Goal: Task Accomplishment & Management: Manage account settings

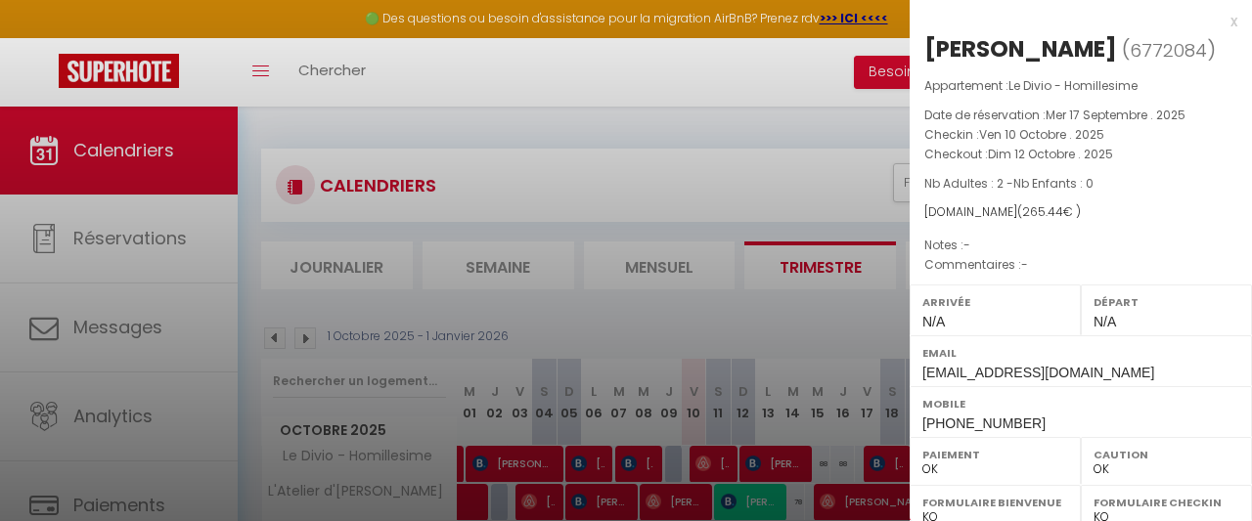
select select "0"
select select "42932"
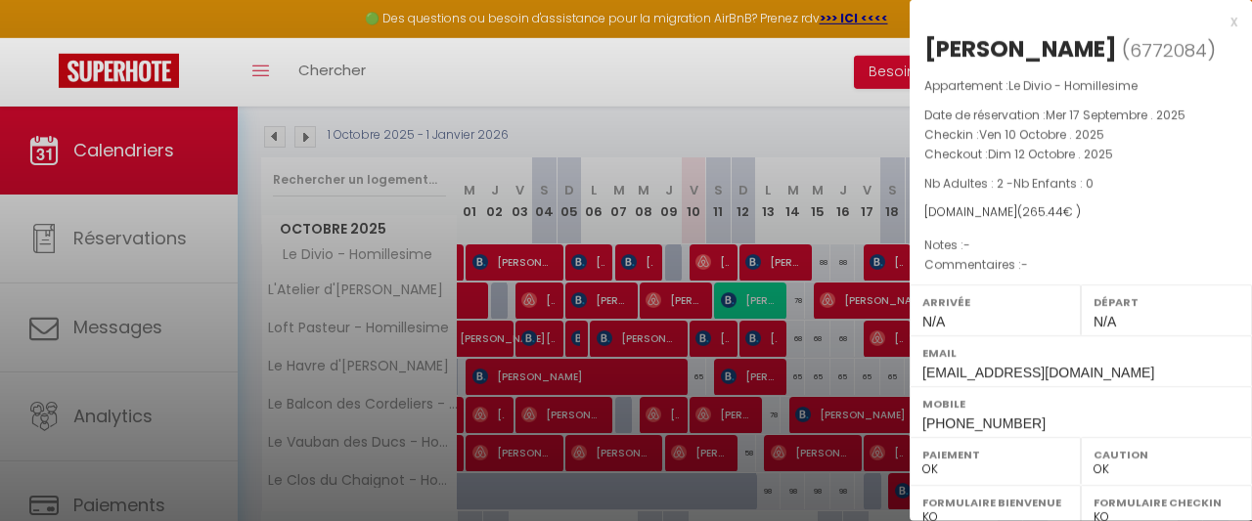
scroll to position [201, 0]
drag, startPoint x: 194, startPoint y: 228, endPoint x: 296, endPoint y: 236, distance: 103.0
click at [193, 231] on div at bounding box center [626, 260] width 1252 height 521
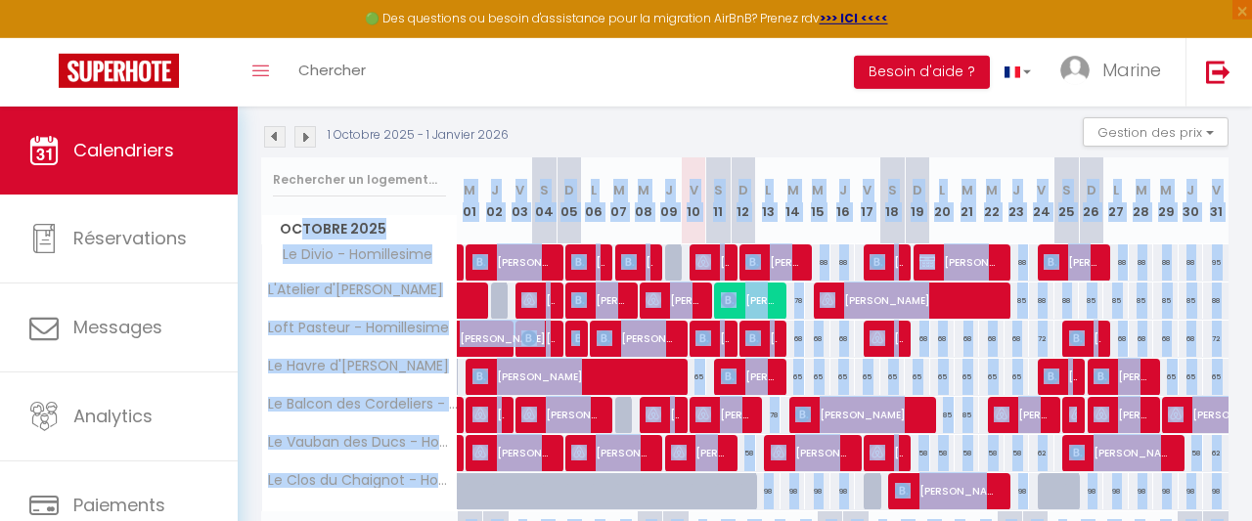
drag, startPoint x: 296, startPoint y: 236, endPoint x: 729, endPoint y: 182, distance: 435.6
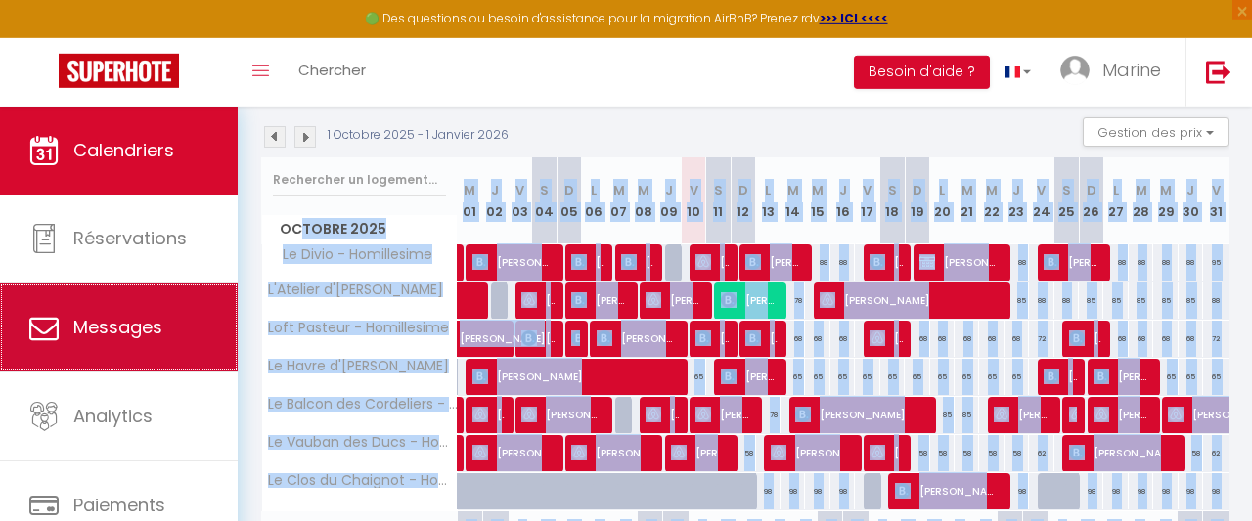
click at [184, 292] on link "Messages" at bounding box center [119, 328] width 238 height 88
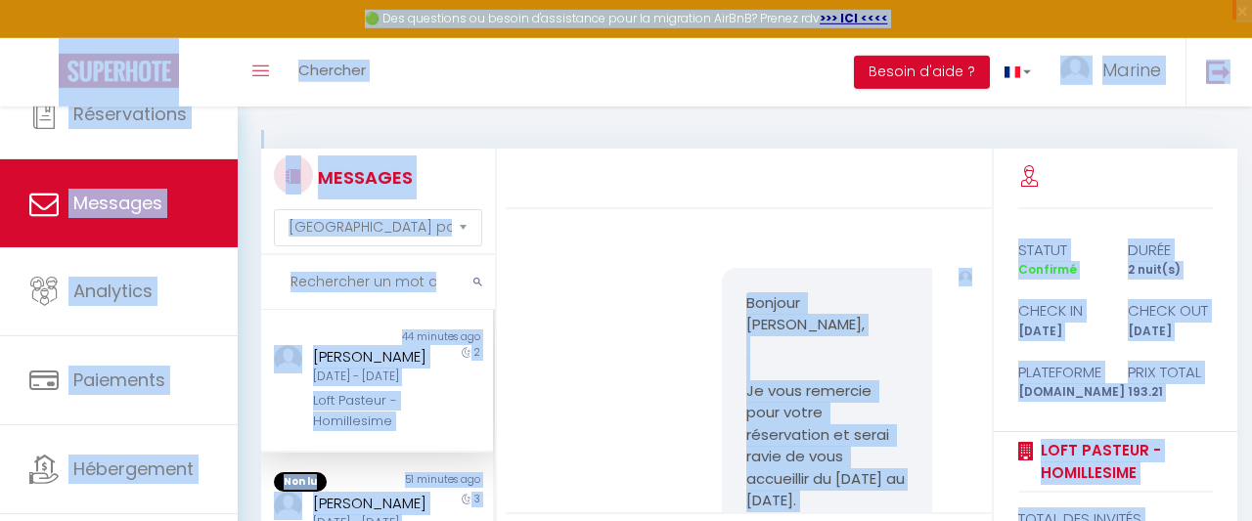
scroll to position [6312, 0]
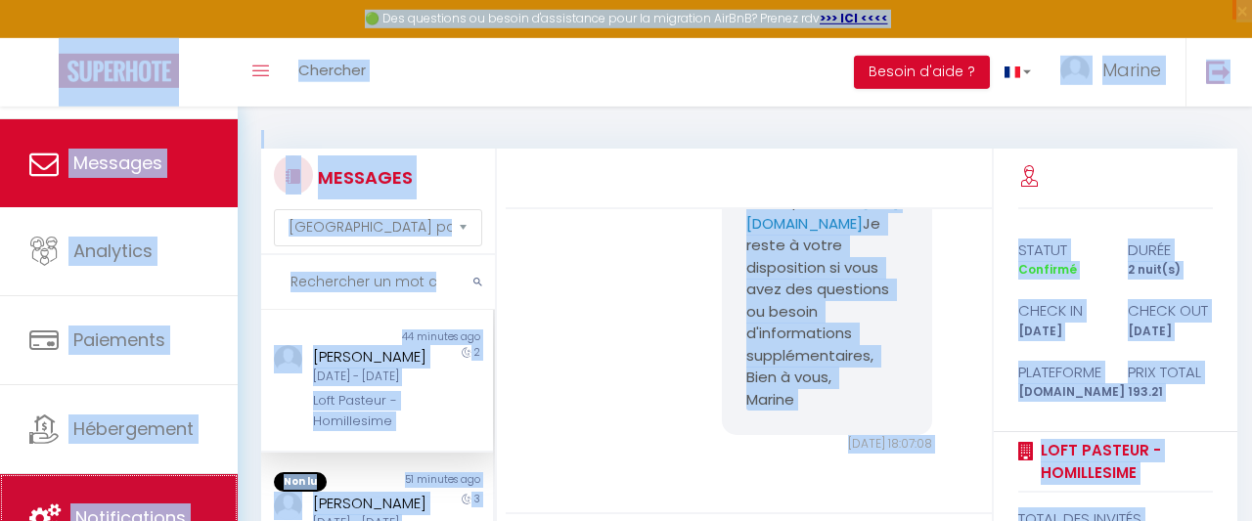
click at [144, 505] on link "Notifications" at bounding box center [119, 518] width 238 height 88
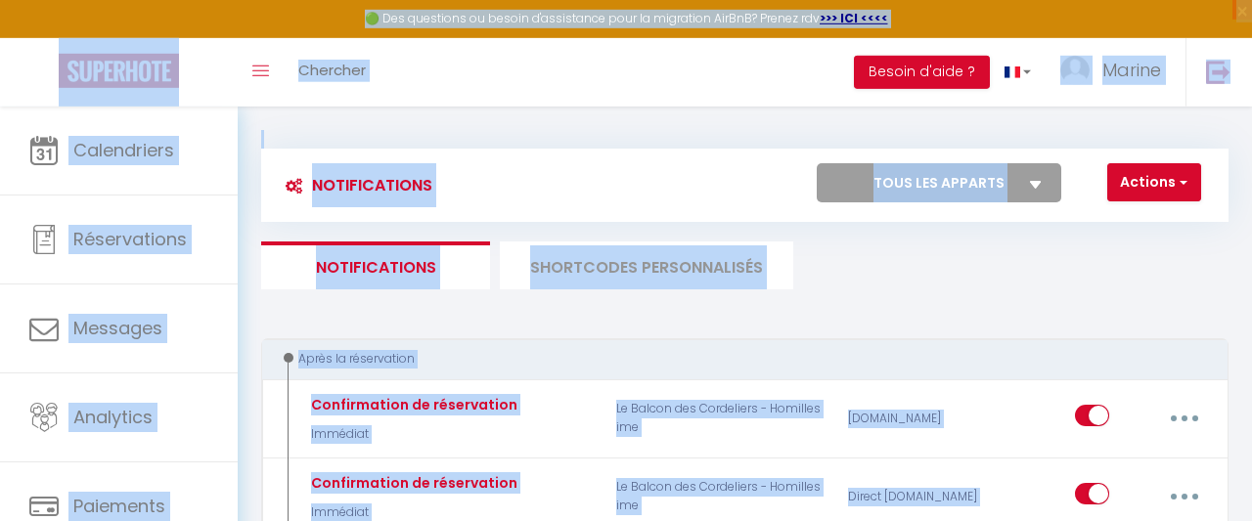
select select
checkbox input "false"
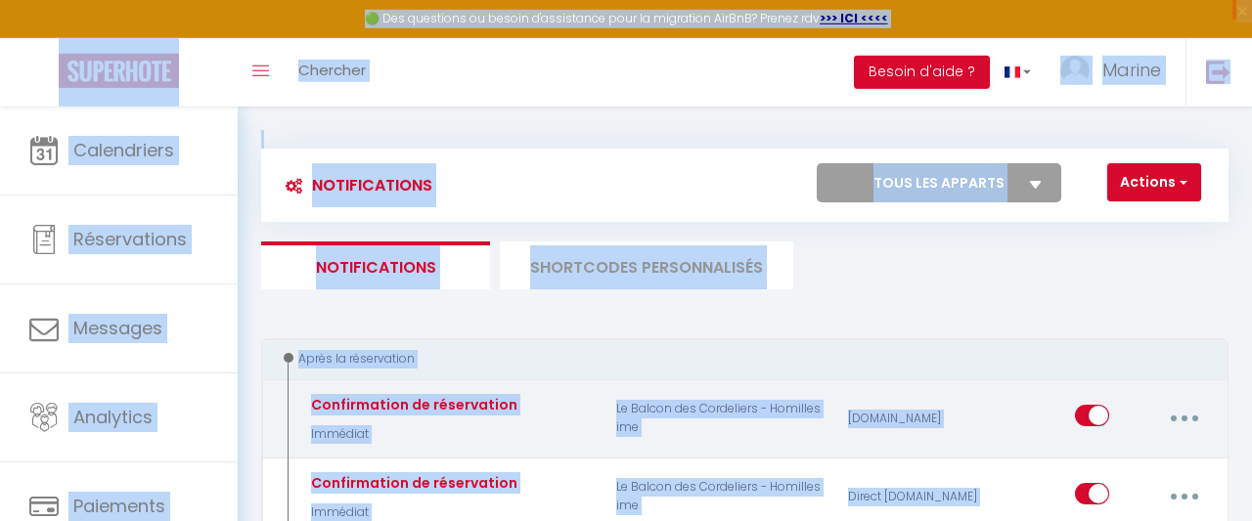
select select
checkbox input "false"
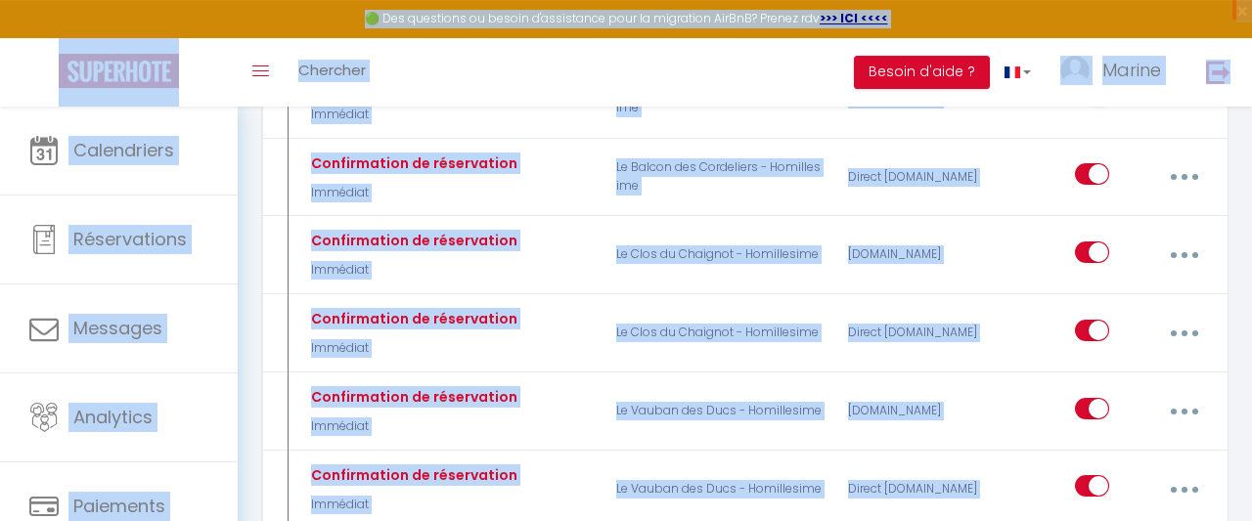
scroll to position [336, 0]
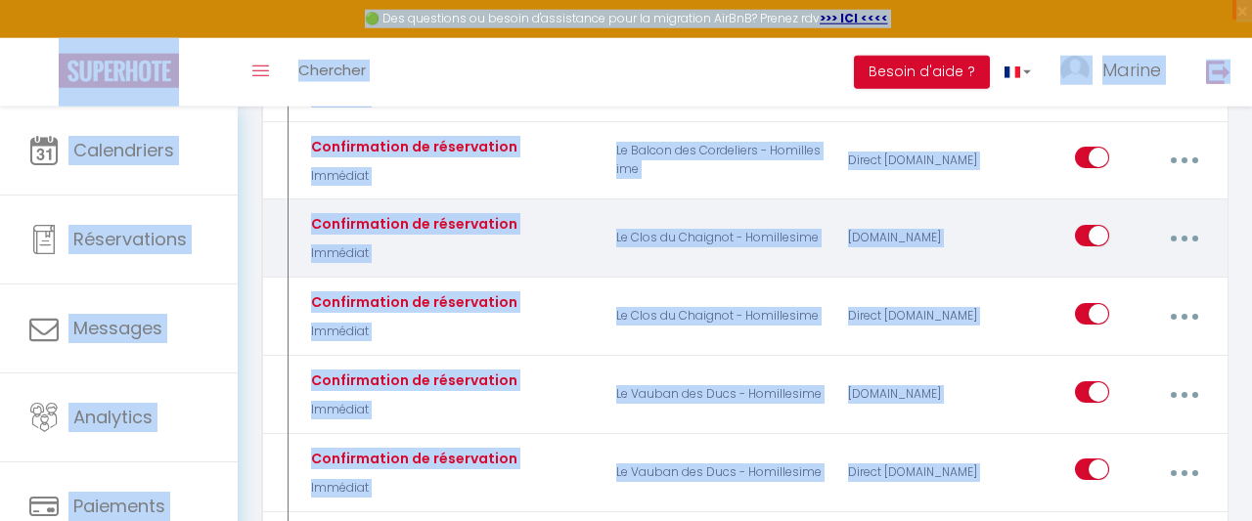
click at [1179, 235] on button "button" at bounding box center [1184, 238] width 52 height 37
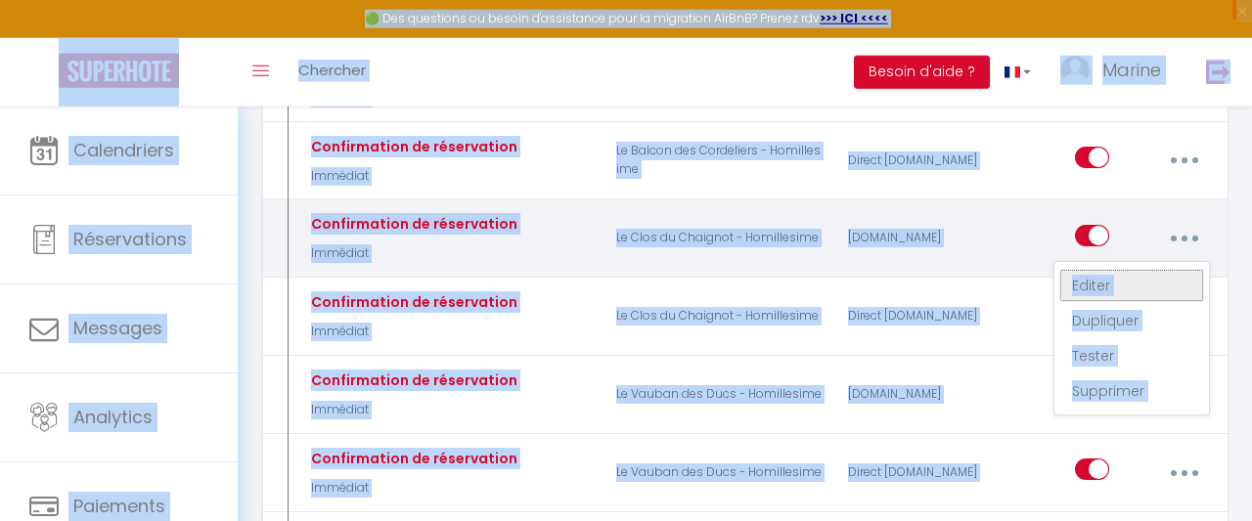
click at [1090, 288] on link "Editer" at bounding box center [1131, 285] width 145 height 33
type input "Confirmation de réservation"
select select "Immédiat"
select select "if_booking_is_paid"
checkbox input "true"
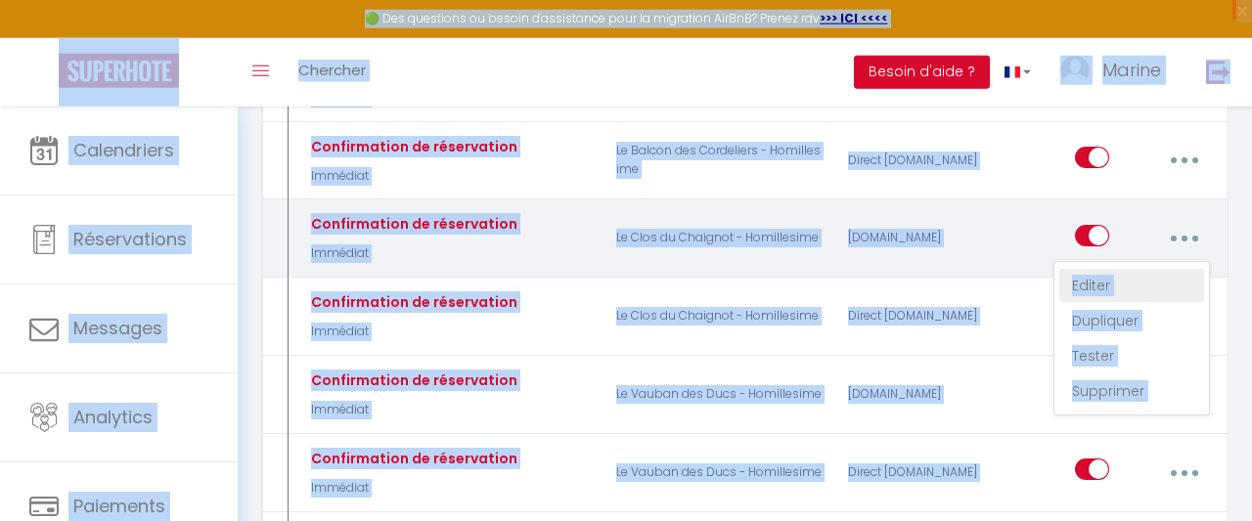
checkbox input "false"
radio input "true"
type input "Merci [GUEST:FIRST_NAME] ! Votre réservation à l'appartement [RENTAL:NAME] est …"
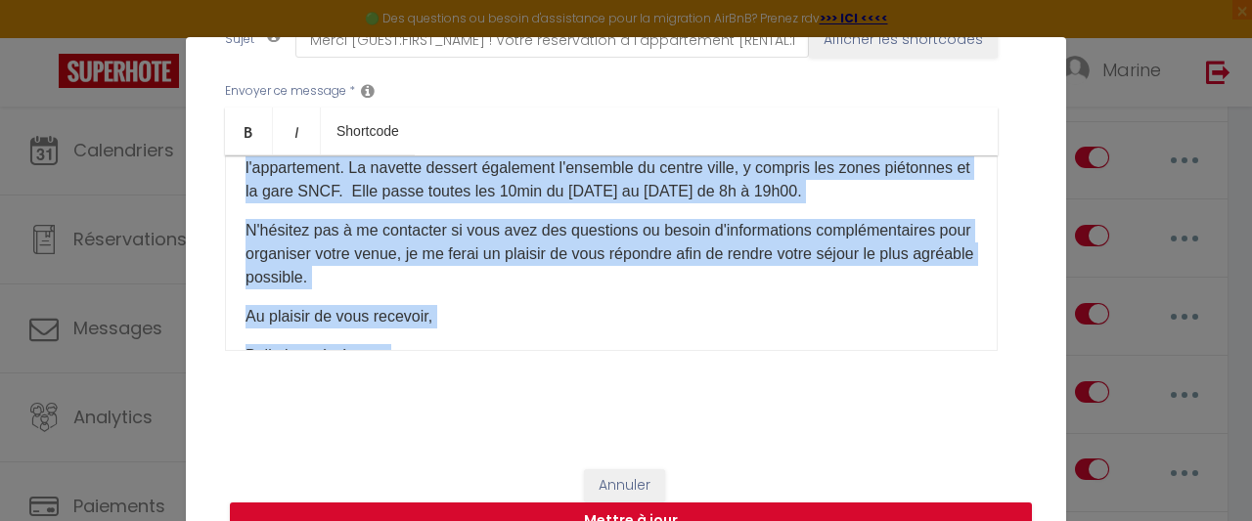
scroll to position [1171, 0]
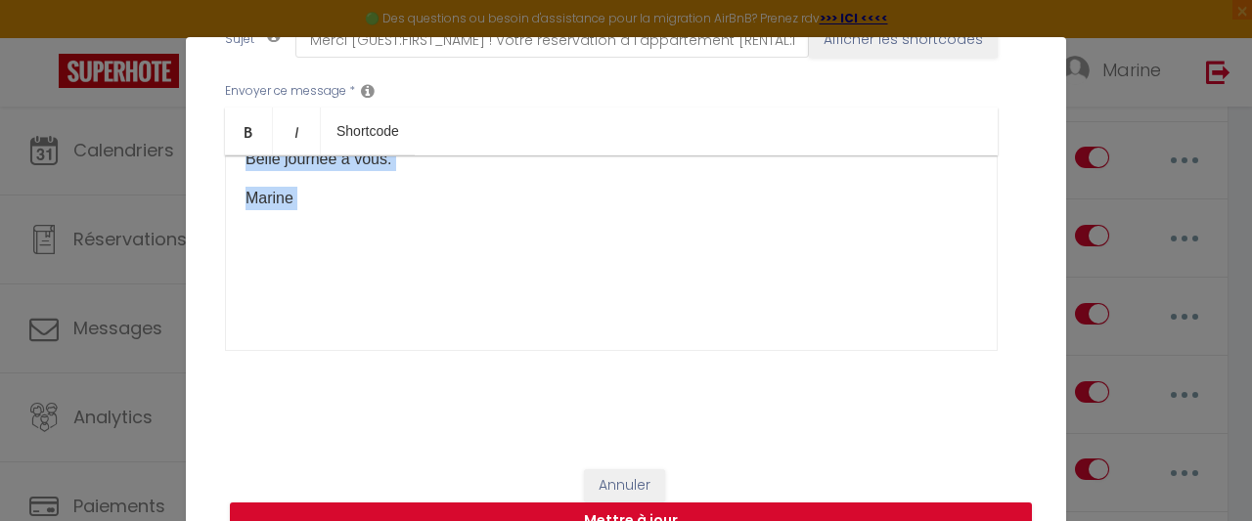
drag, startPoint x: 234, startPoint y: 189, endPoint x: 715, endPoint y: 453, distance: 548.8
click at [715, 351] on div "Bonjour [GUEST:FIRST_NAME]​, Je vous remercie pour votre réservation et serai r…" at bounding box center [611, 253] width 773 height 196
copy div "Loremip [DOLOR:SITAM_CONS]​, Ad elit seddoeiu temp incid utlaboreetd ma aliqu e…"
